Goal: Information Seeking & Learning: Compare options

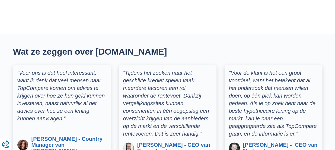
scroll to position [1274, 0]
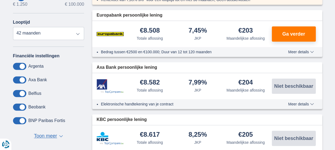
scroll to position [217, 0]
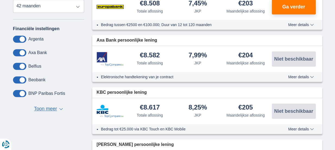
click at [295, 127] on span "Meer details" at bounding box center [300, 129] width 25 height 4
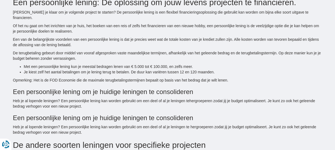
scroll to position [840, 0]
